Goal: Download file/media

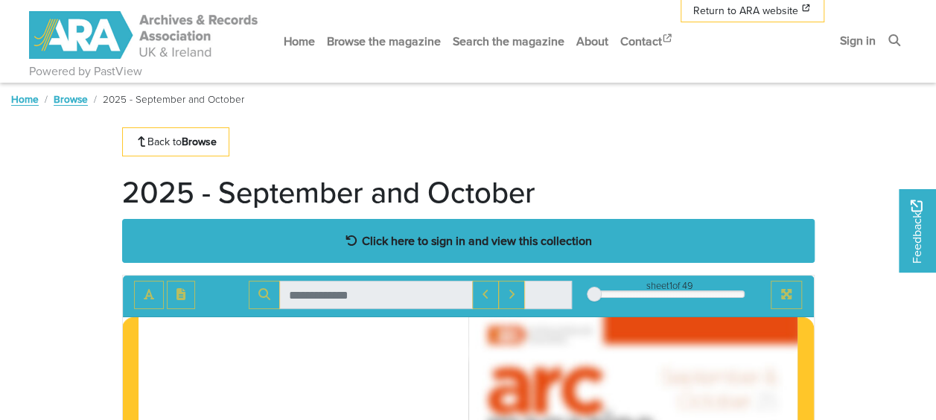
click at [537, 236] on strong "Click here to sign in and view this collection" at bounding box center [477, 240] width 230 height 16
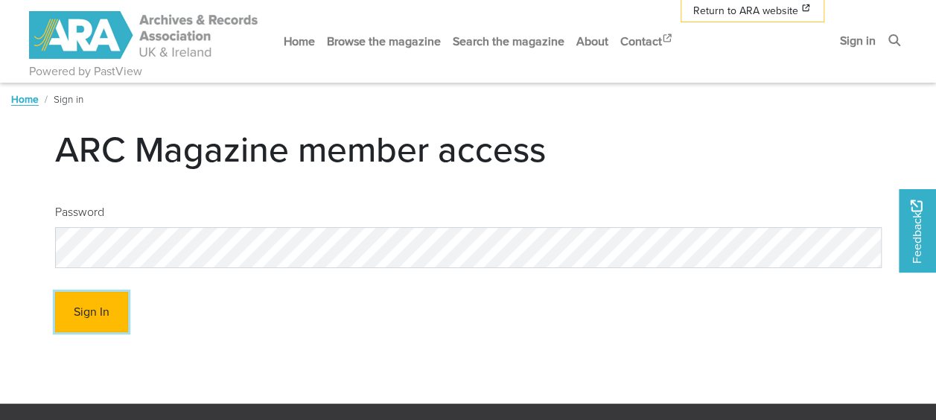
click at [107, 301] on button "Sign In" at bounding box center [91, 312] width 73 height 41
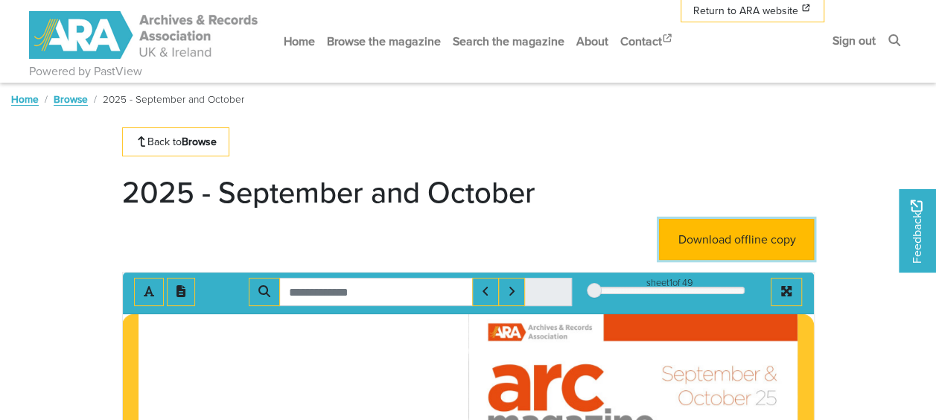
click at [741, 240] on link "Download offline copy" at bounding box center [736, 239] width 155 height 41
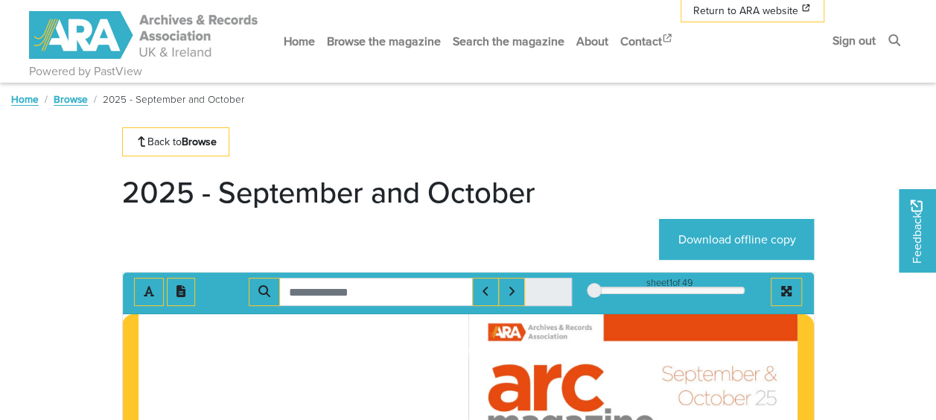
click at [519, 6] on nav "Powered by PastView Menu" at bounding box center [468, 41] width 936 height 83
